Goal: Entertainment & Leisure: Consume media (video, audio)

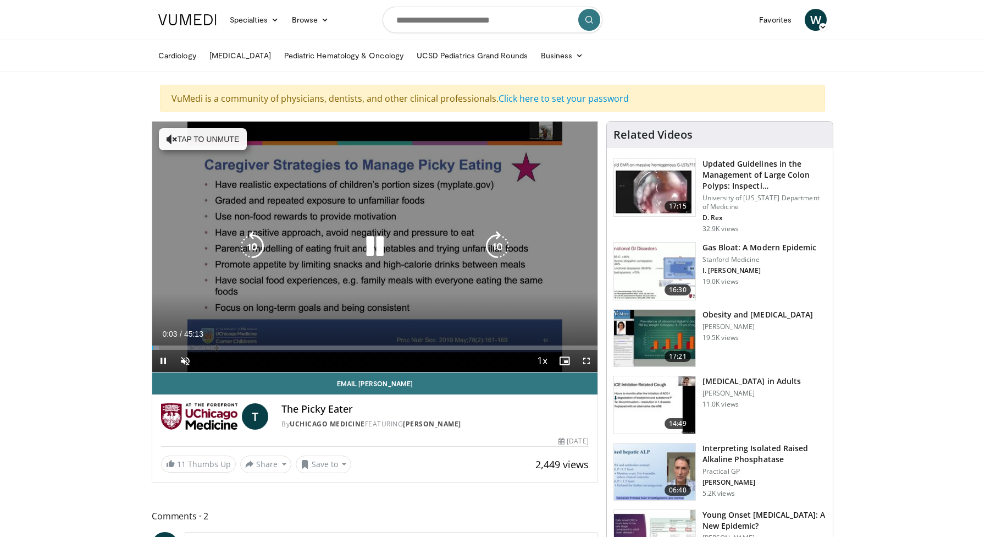
click at [210, 141] on button "Tap to unmute" at bounding box center [203, 139] width 88 height 22
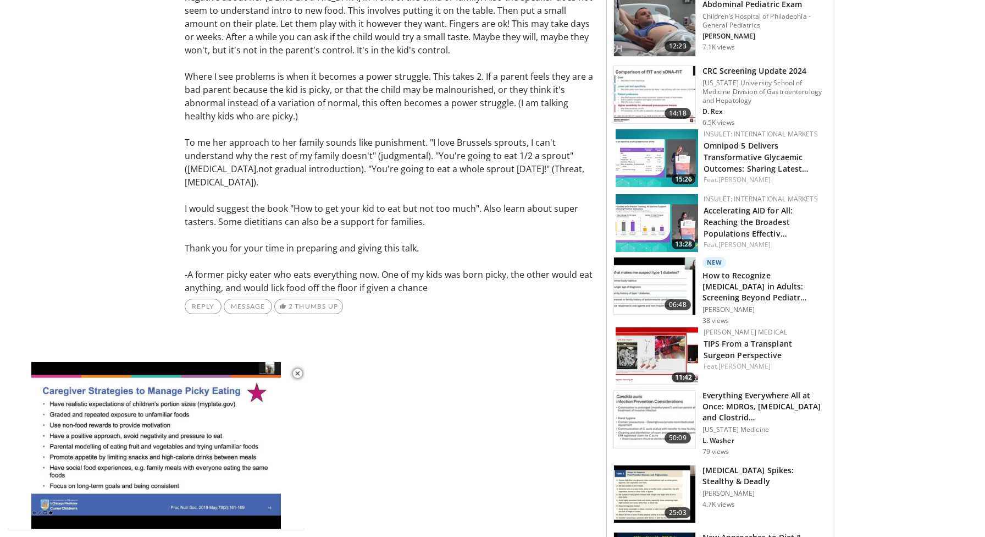
scroll to position [770, 0]
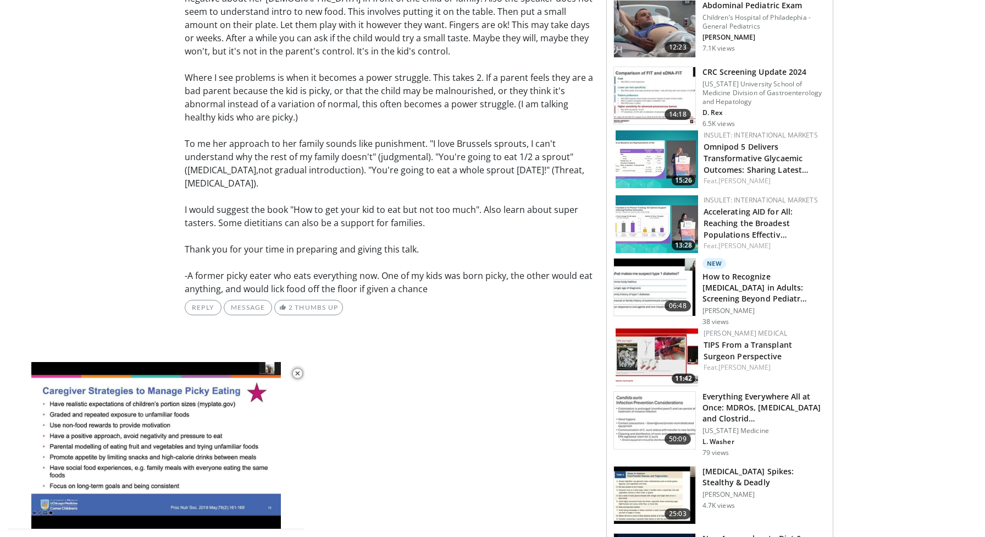
click at [539, 228] on p "Good to emphasize differential diagnosis for picky eating. However, I believe t…" at bounding box center [392, 104] width 414 height 383
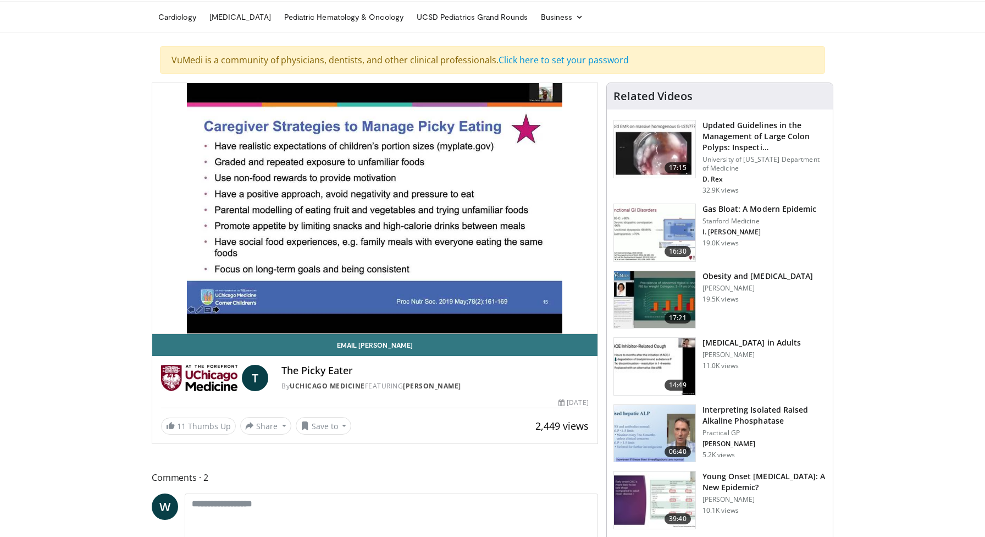
scroll to position [22, 0]
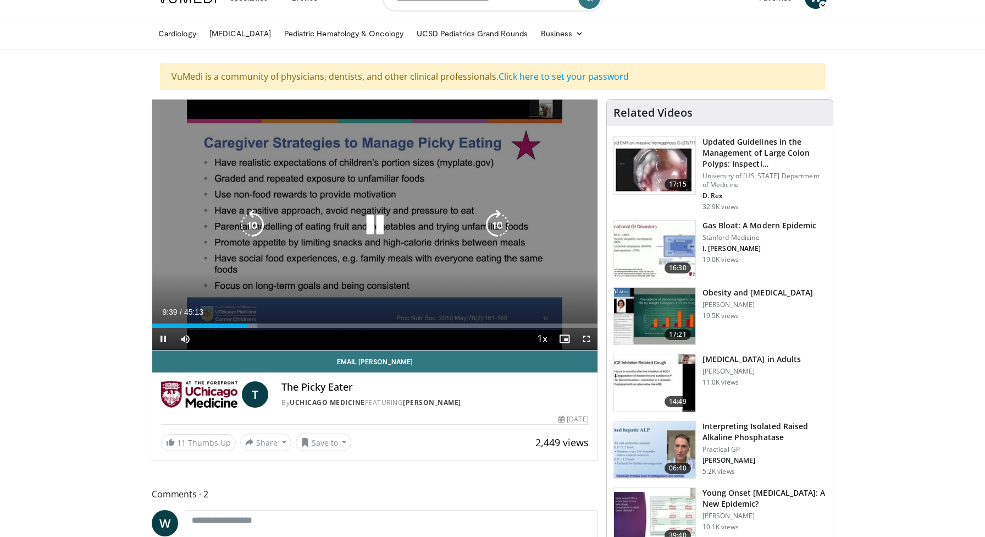
click at [373, 224] on icon "Video Player" at bounding box center [375, 225] width 31 height 31
